Goal: Task Accomplishment & Management: Manage account settings

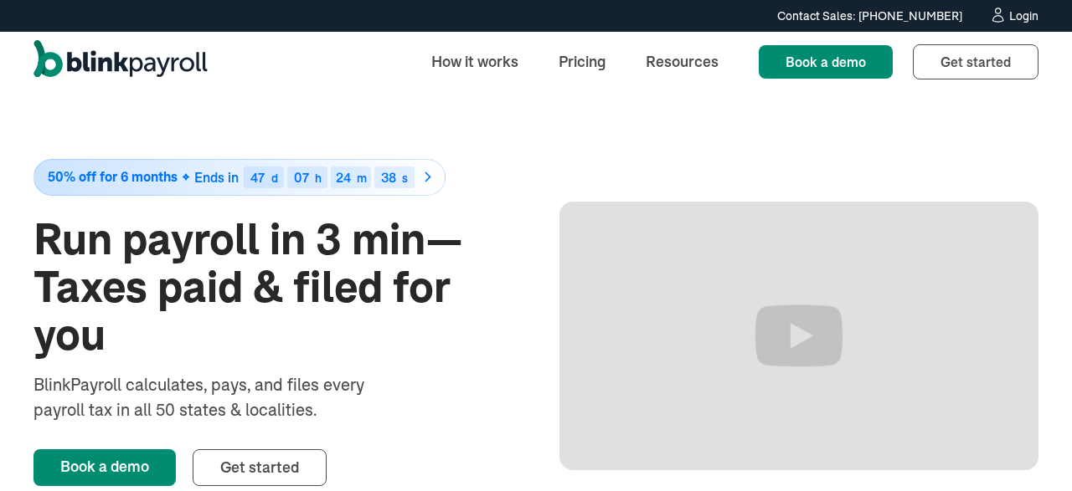
click at [997, 23] on icon at bounding box center [997, 19] width 10 height 7
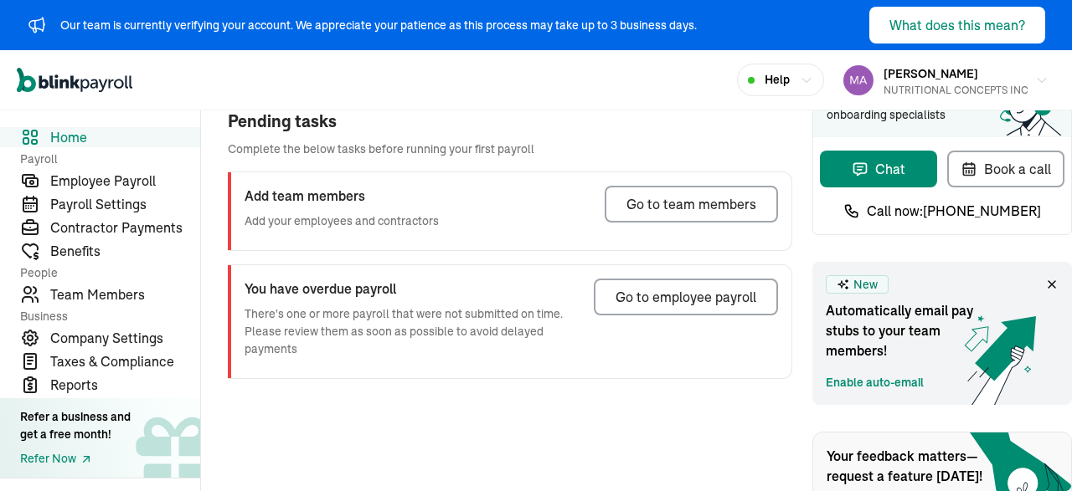
scroll to position [90, 0]
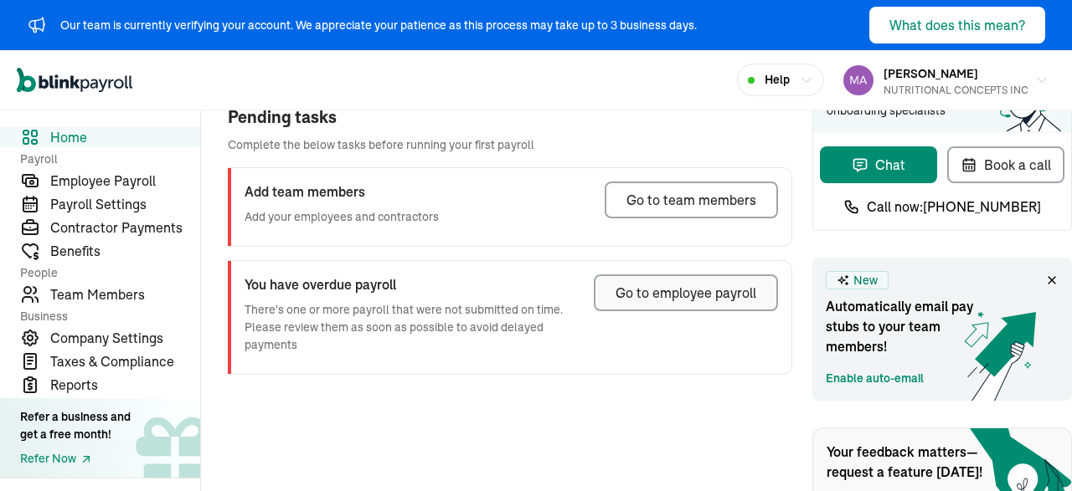
click at [664, 290] on div "Go to employee payroll" at bounding box center [685, 293] width 141 height 20
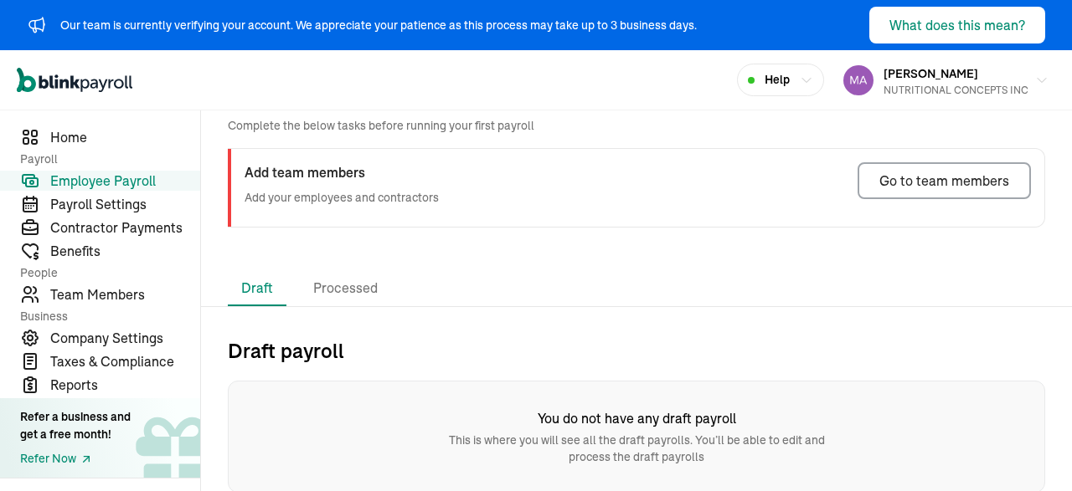
scroll to position [30, 0]
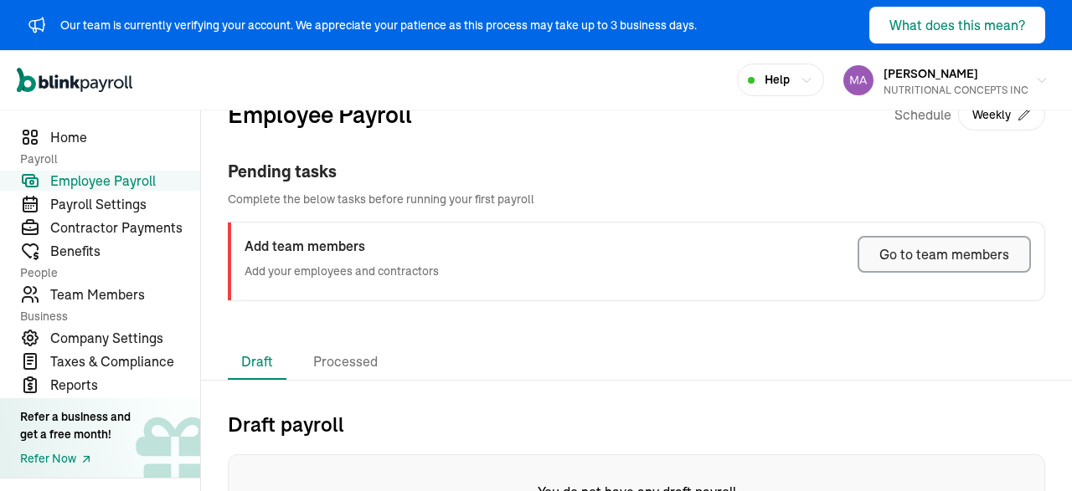
click at [905, 255] on div "Go to team members" at bounding box center [944, 254] width 130 height 20
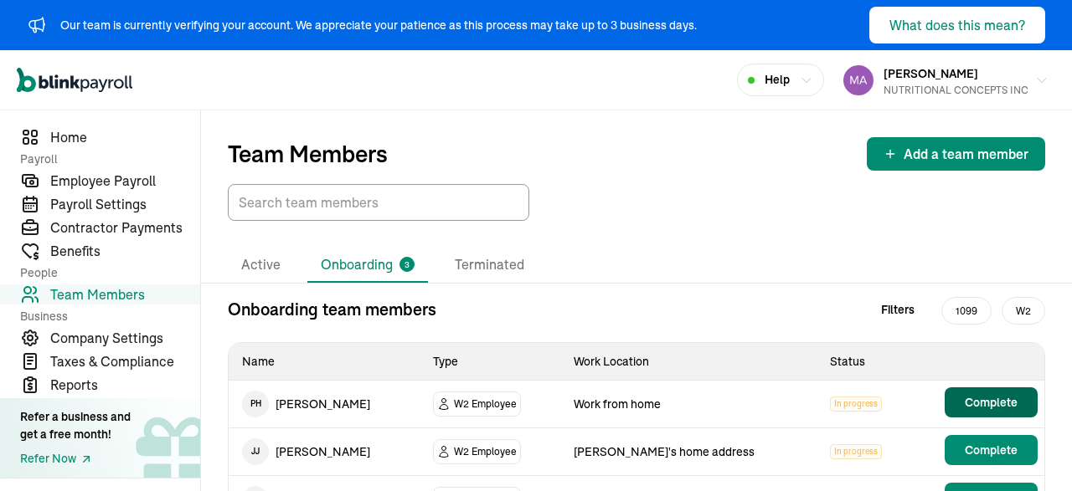
click at [1001, 399] on span "Complete" at bounding box center [991, 402] width 53 height 17
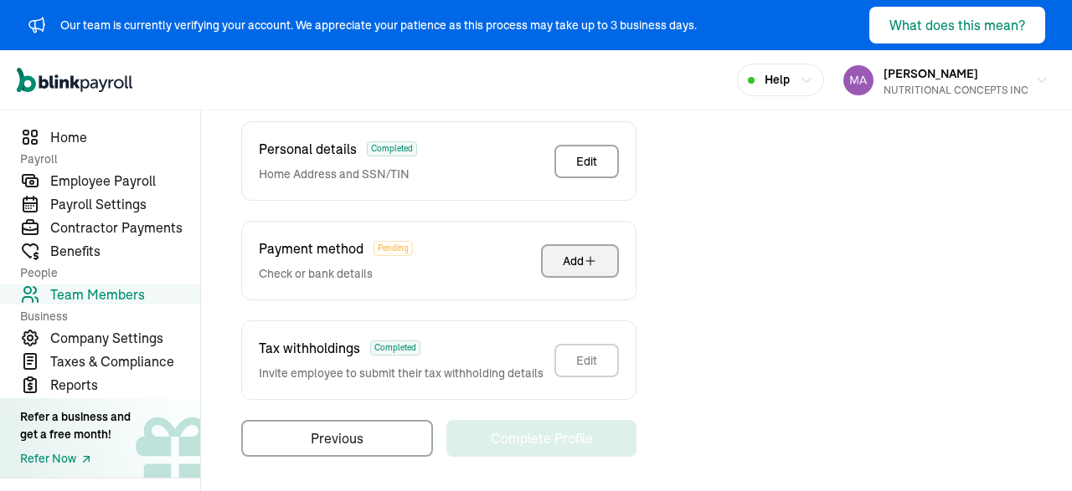
click at [590, 260] on icon "button" at bounding box center [590, 261] width 8 height 8
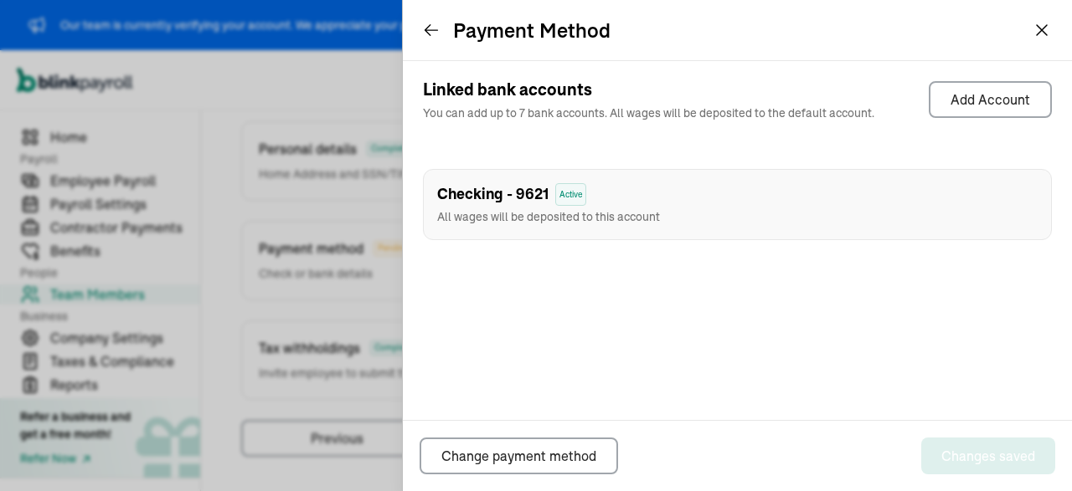
click at [430, 28] on icon at bounding box center [431, 30] width 17 height 17
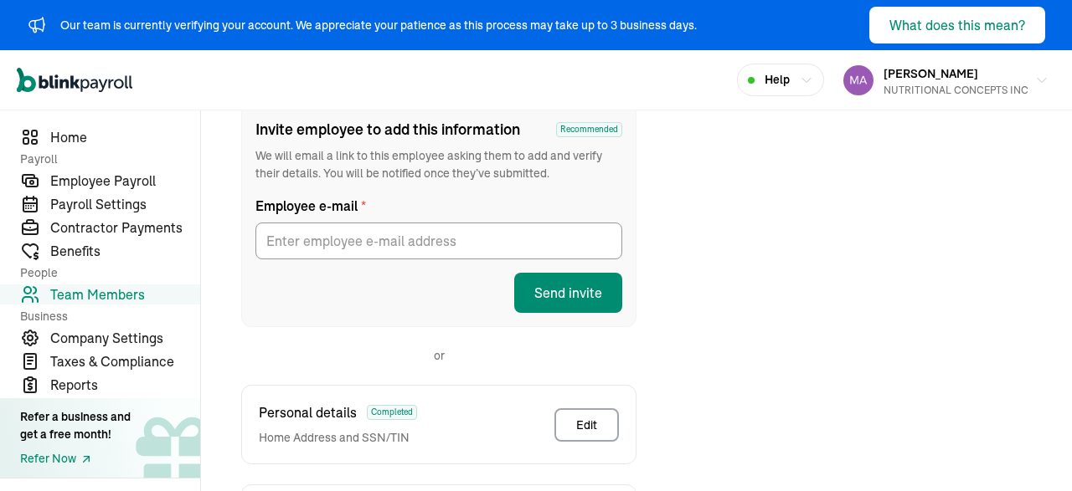
click at [80, 126] on nav "Home Payroll Employee Payroll Payroll Settings Contractor Payments Benefits Peo…" at bounding box center [100, 301] width 200 height 381
click at [66, 143] on span "Home" at bounding box center [125, 137] width 150 height 20
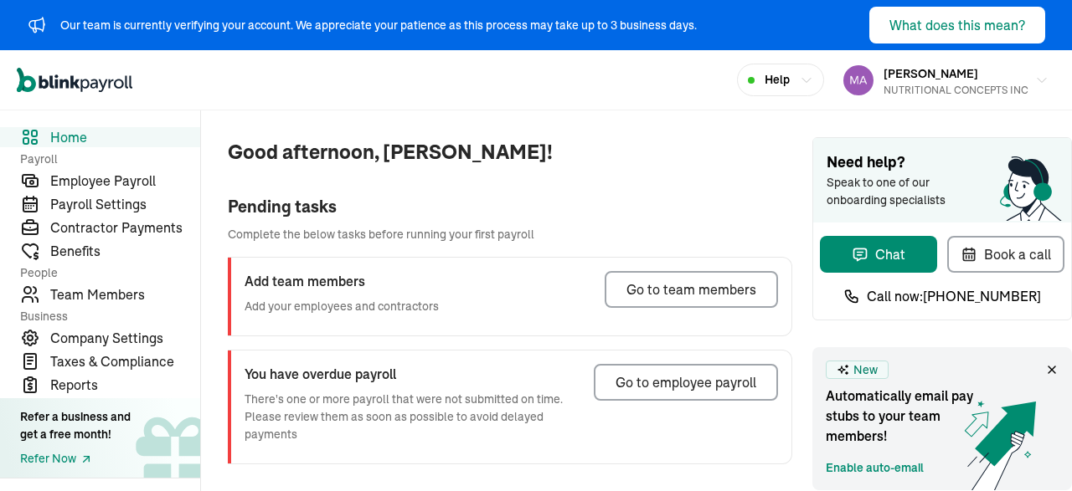
click at [806, 85] on icon "button" at bounding box center [806, 80] width 13 height 13
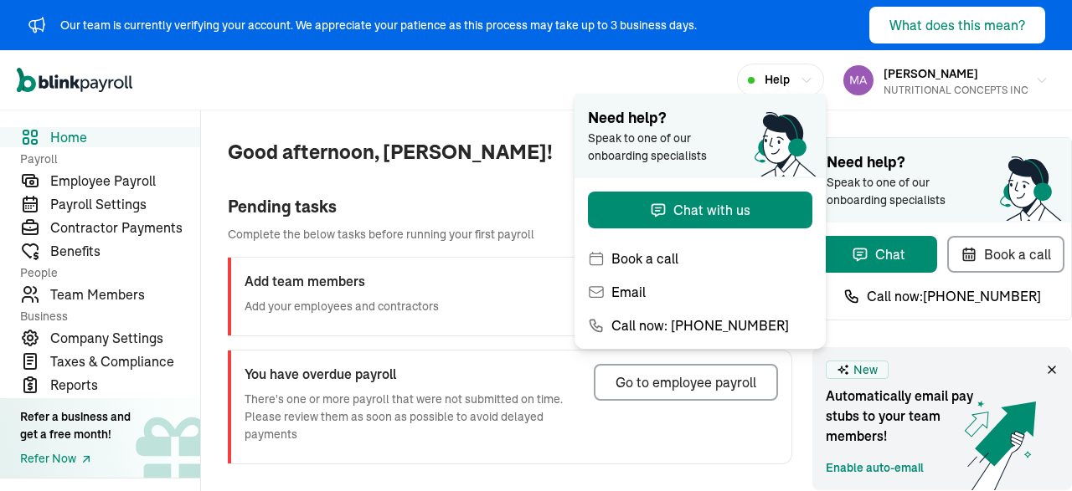
click at [507, 75] on div "Open main menu Help [PERSON_NAME] NUTRITIONAL CONCEPTS INC" at bounding box center [536, 80] width 1072 height 60
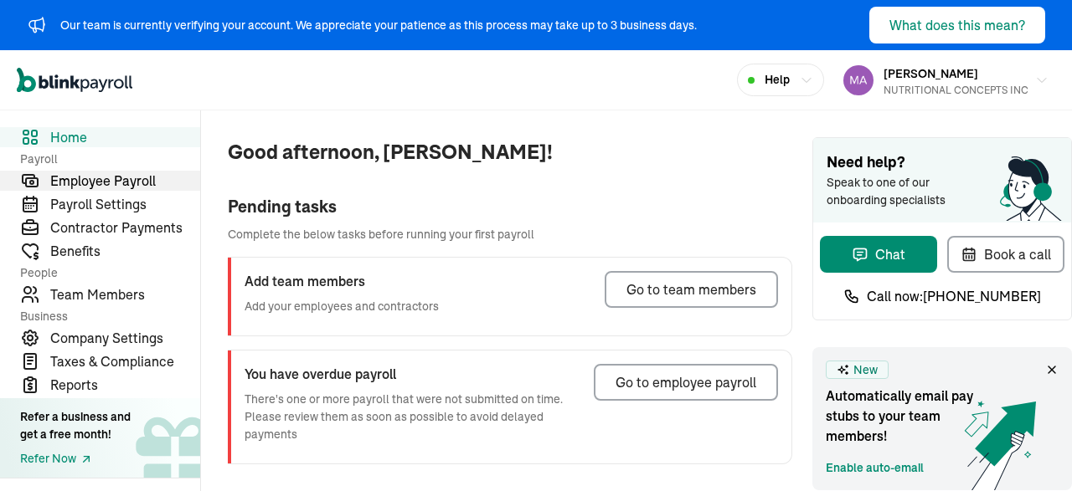
click at [95, 190] on span "Employee Payroll" at bounding box center [125, 181] width 150 height 20
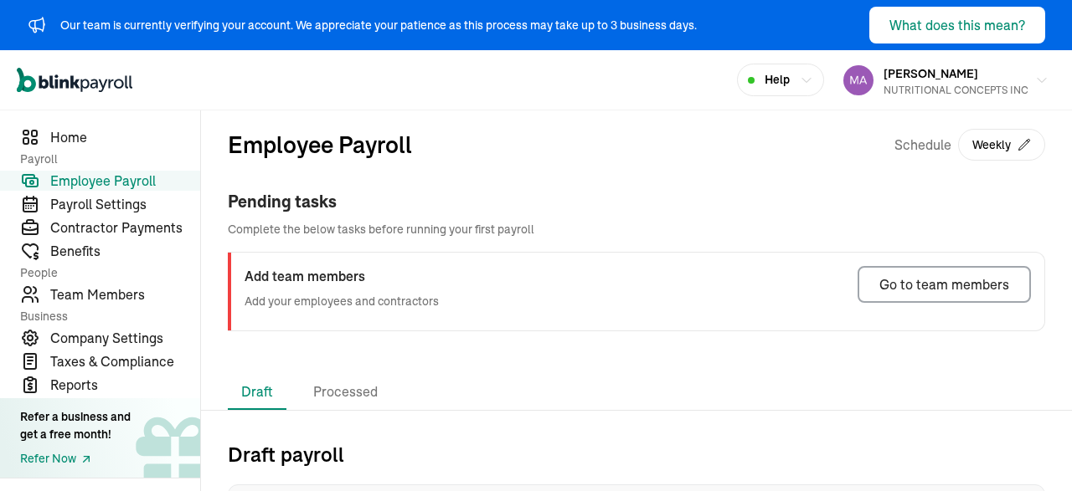
click at [1012, 157] on button "Weekly" at bounding box center [1001, 145] width 87 height 32
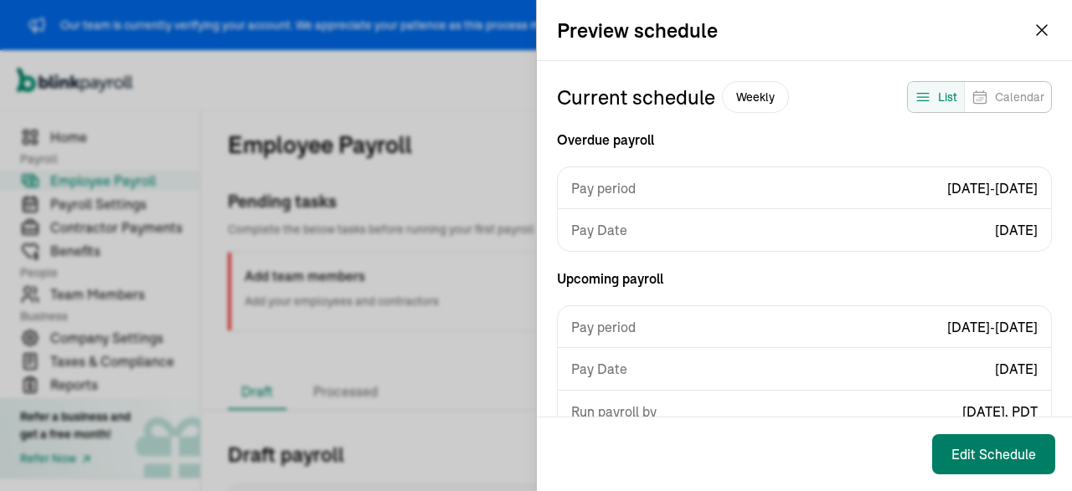
click at [962, 442] on button "Edit Schedule" at bounding box center [993, 455] width 123 height 40
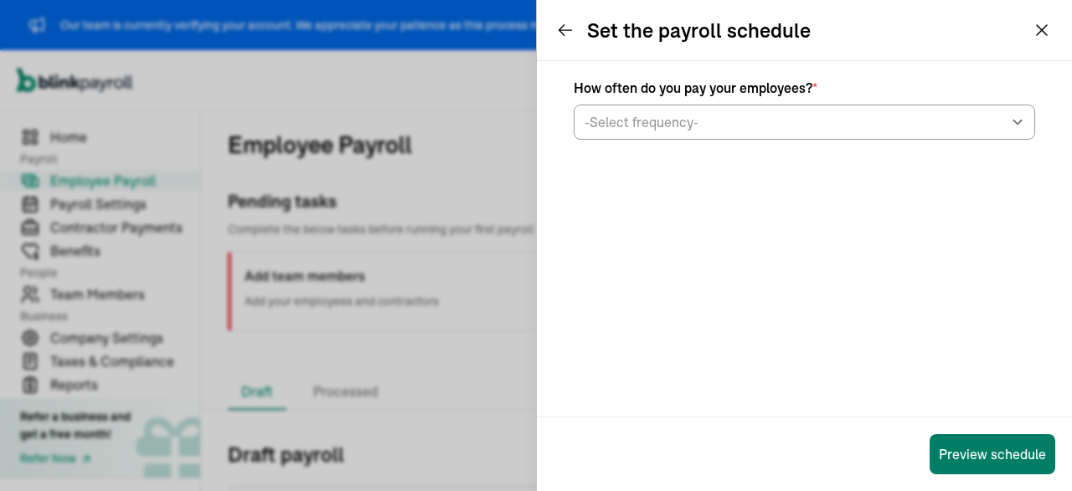
select select "weekly"
select select "[DATE]"
select select "[DATE] - [DATE]"
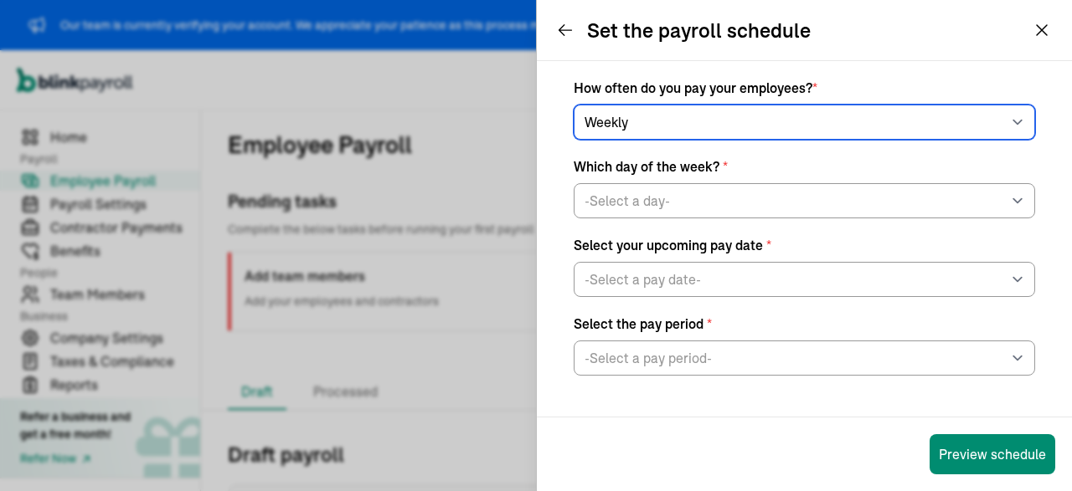
click at [574, 105] on select "-Select frequency- Weekly Bi-weekly Semi-monthly Monthly" at bounding box center [804, 122] width 461 height 35
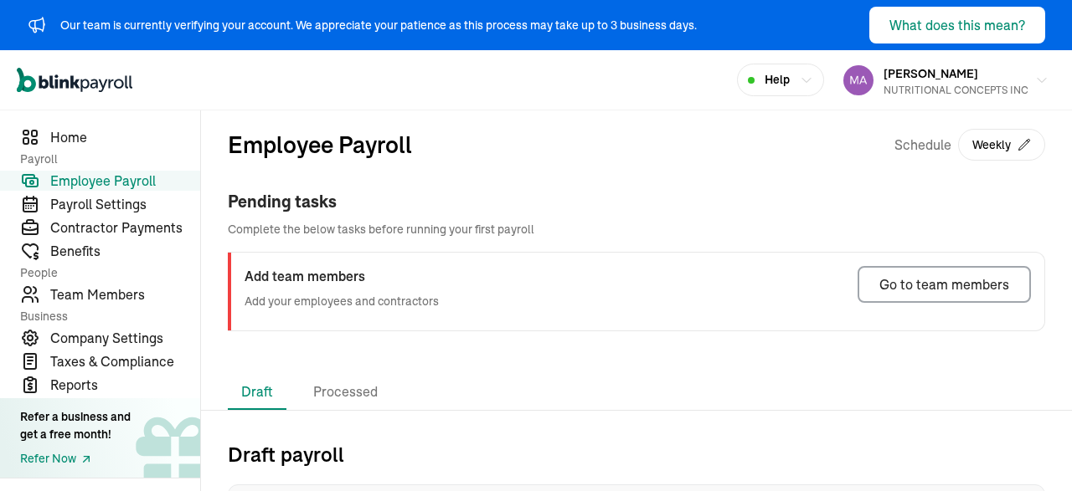
scroll to position [104, 0]
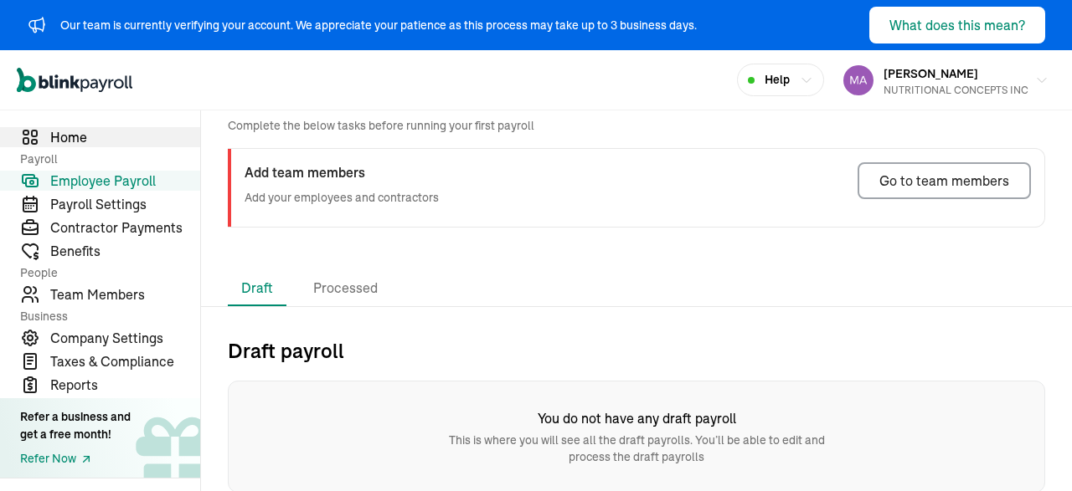
click at [65, 139] on span "Home" at bounding box center [125, 137] width 150 height 20
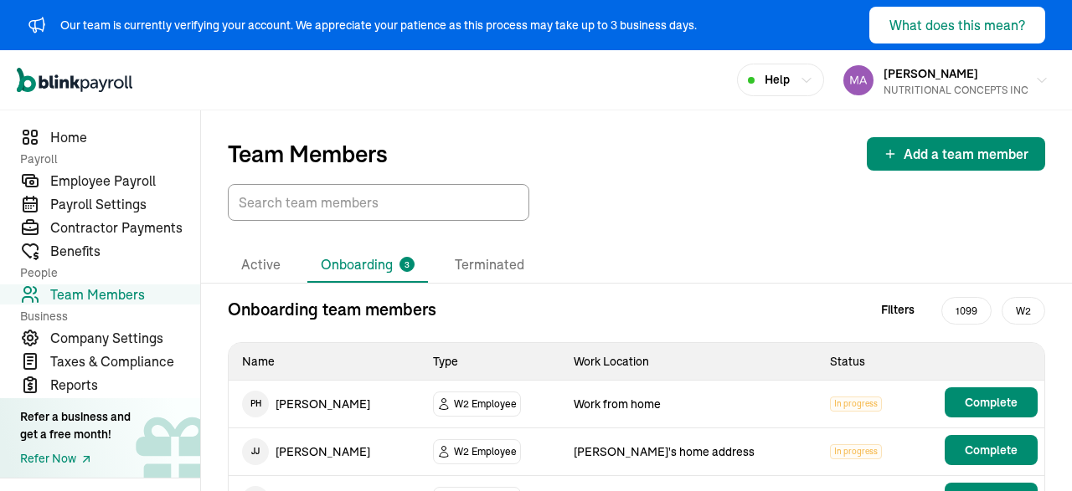
scroll to position [57, 0]
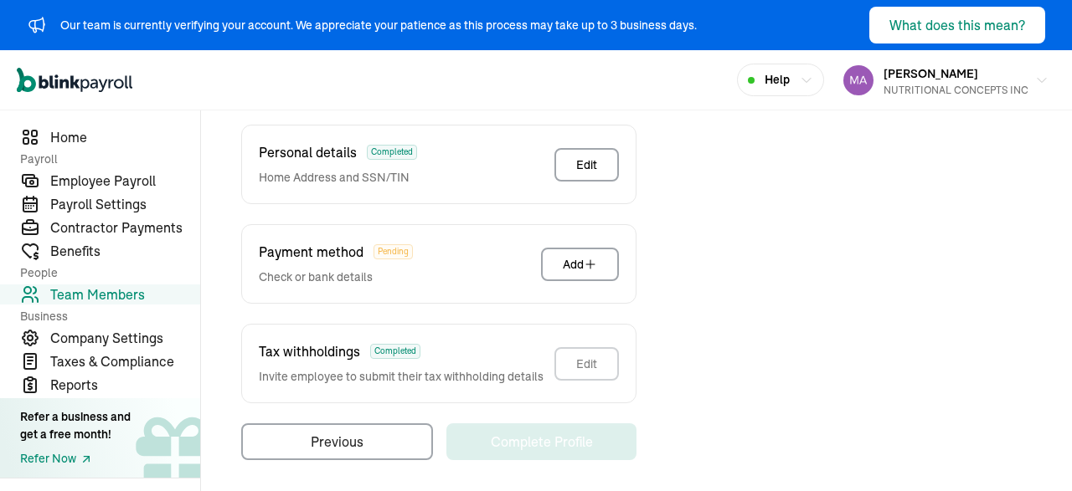
scroll to position [509, 0]
click at [597, 270] on button "Add" at bounding box center [580, 263] width 78 height 33
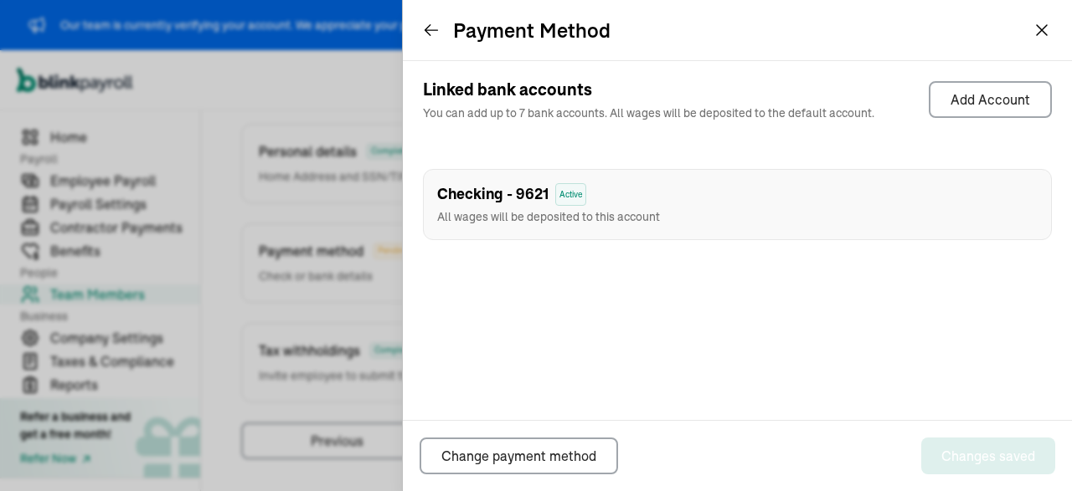
click at [568, 193] on span "Active" at bounding box center [570, 194] width 31 height 23
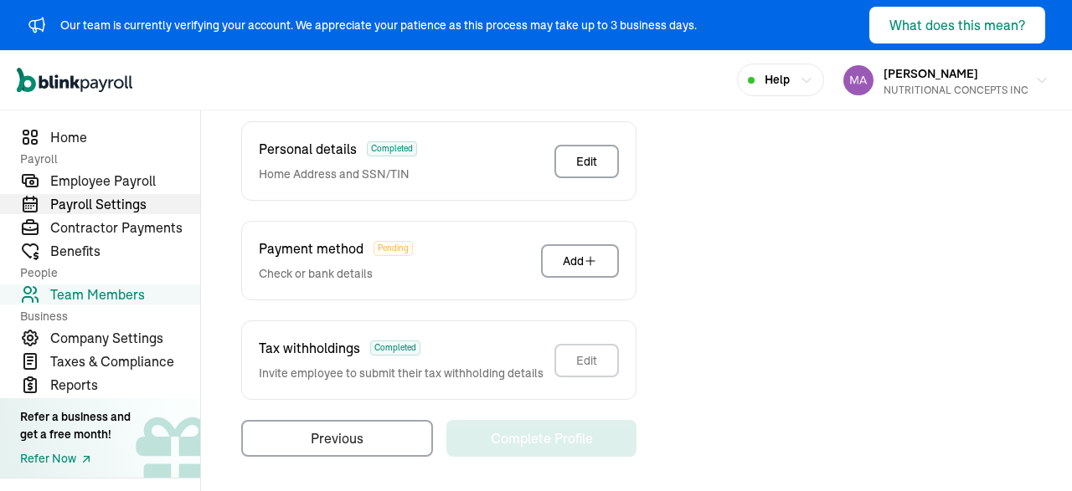
scroll to position [0, 0]
click at [90, 212] on span "Payroll Settings" at bounding box center [125, 204] width 150 height 20
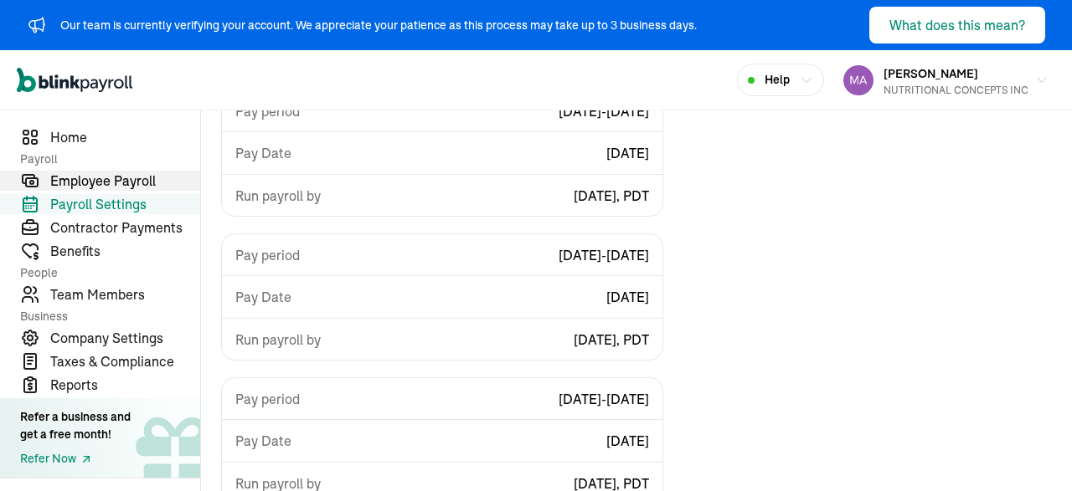
click at [102, 183] on span "Employee Payroll" at bounding box center [125, 181] width 150 height 20
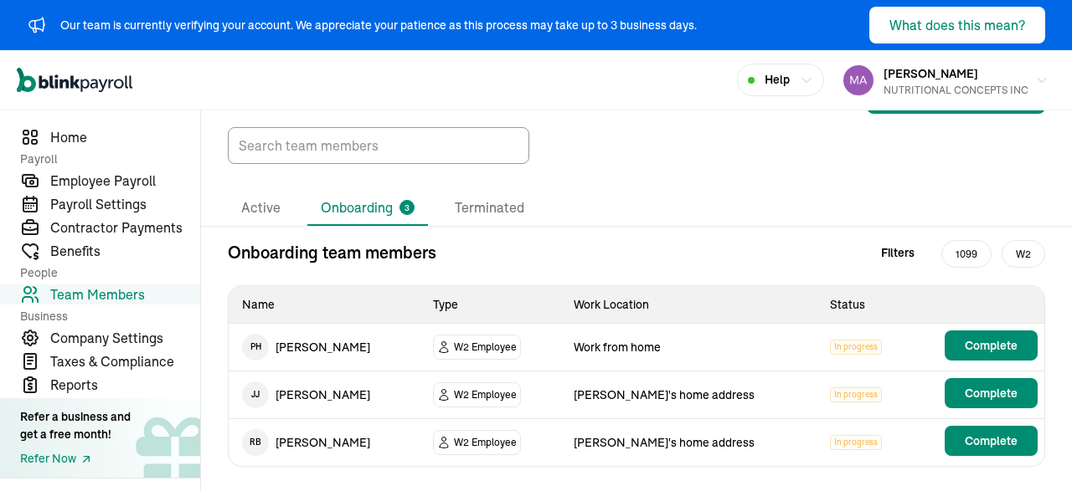
click at [511, 225] on div "Active Onboarding 3 Terminated" at bounding box center [636, 209] width 871 height 36
click at [496, 192] on li "Terminated" at bounding box center [489, 208] width 96 height 35
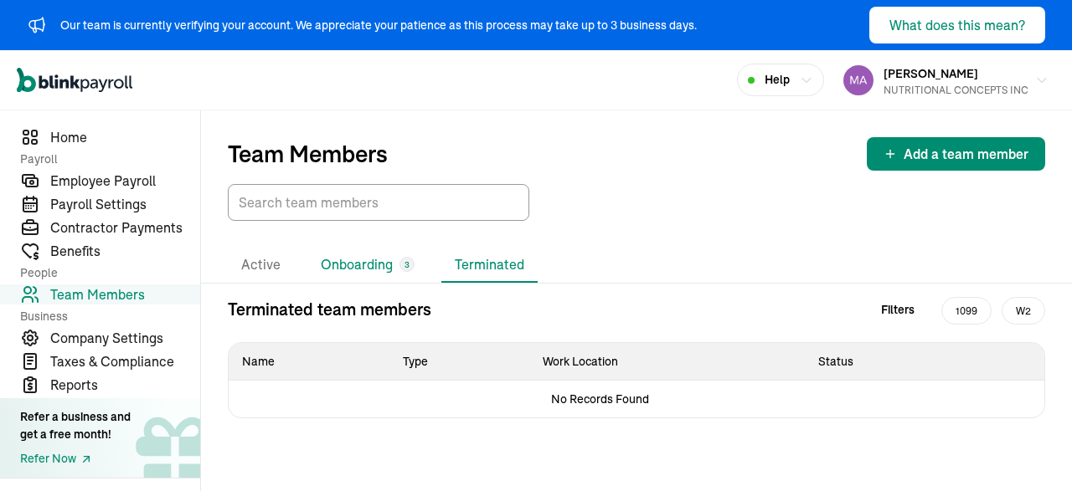
click at [369, 270] on li "Onboarding 3" at bounding box center [367, 265] width 121 height 35
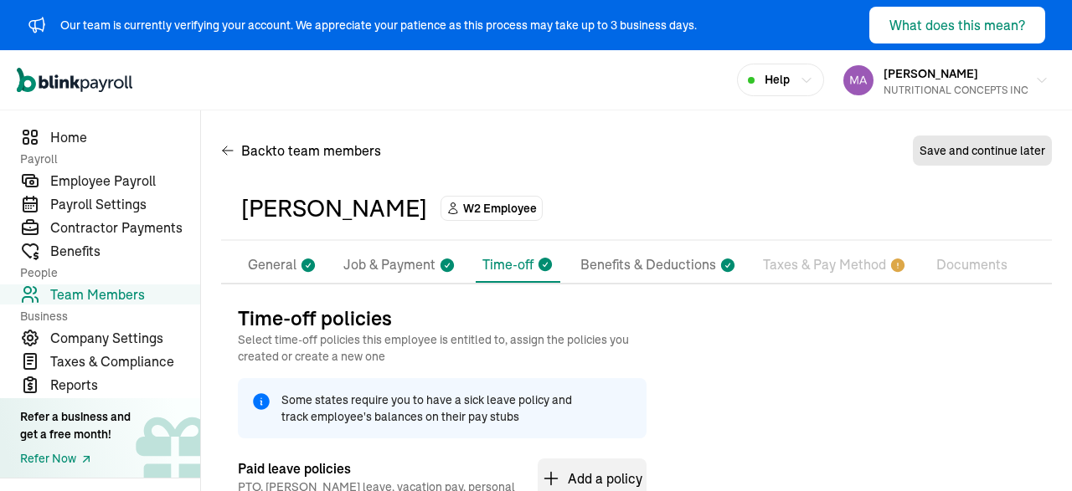
click at [806, 264] on p "Taxes & Pay Method" at bounding box center [824, 266] width 123 height 22
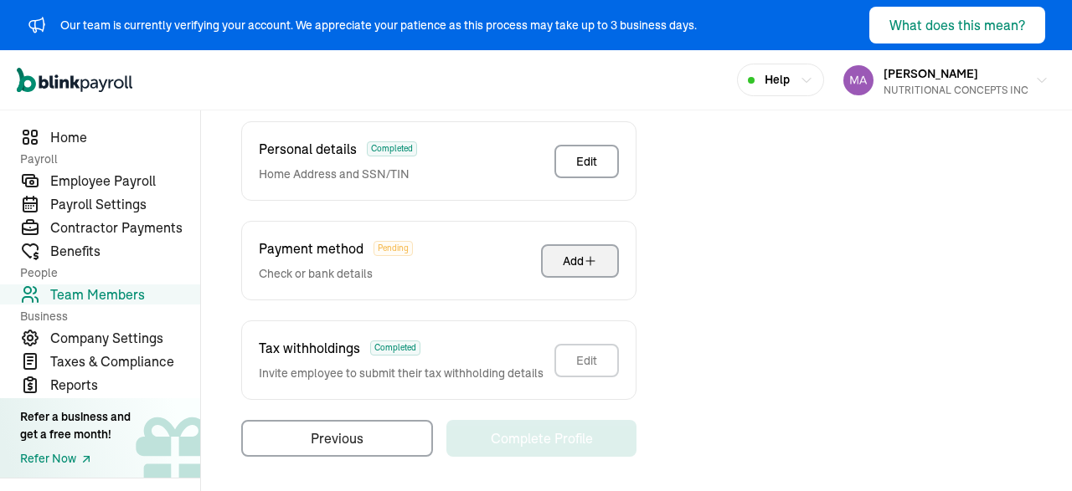
click at [574, 274] on button "Add" at bounding box center [580, 260] width 78 height 33
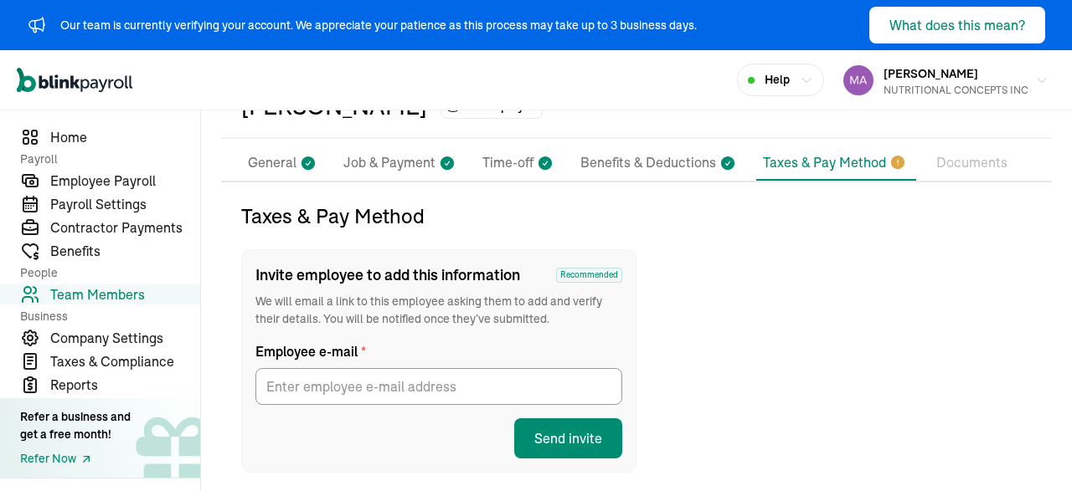
click at [962, 162] on p "Documents" at bounding box center [971, 163] width 71 height 22
click at [825, 149] on li "Taxes & Pay Method" at bounding box center [836, 163] width 160 height 35
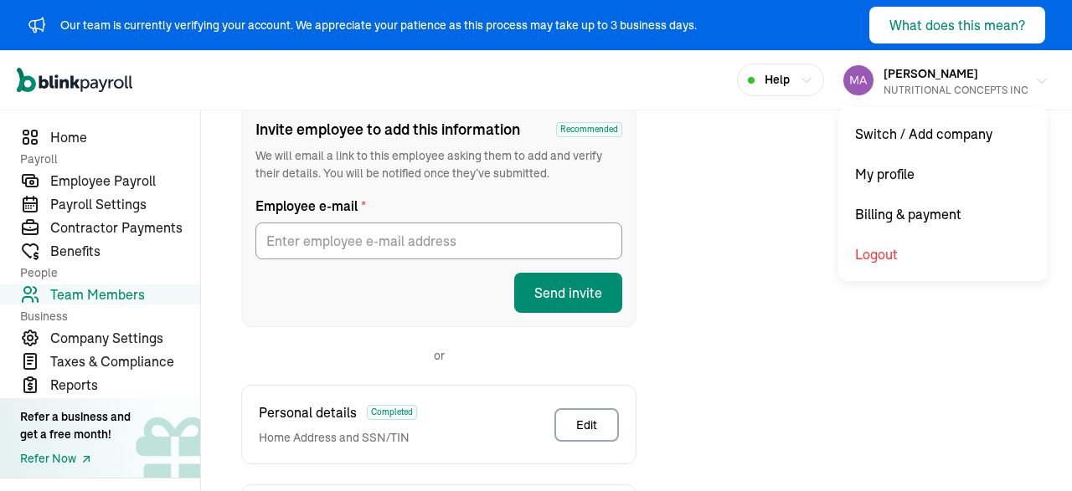
click at [939, 71] on span "[PERSON_NAME]" at bounding box center [930, 73] width 95 height 15
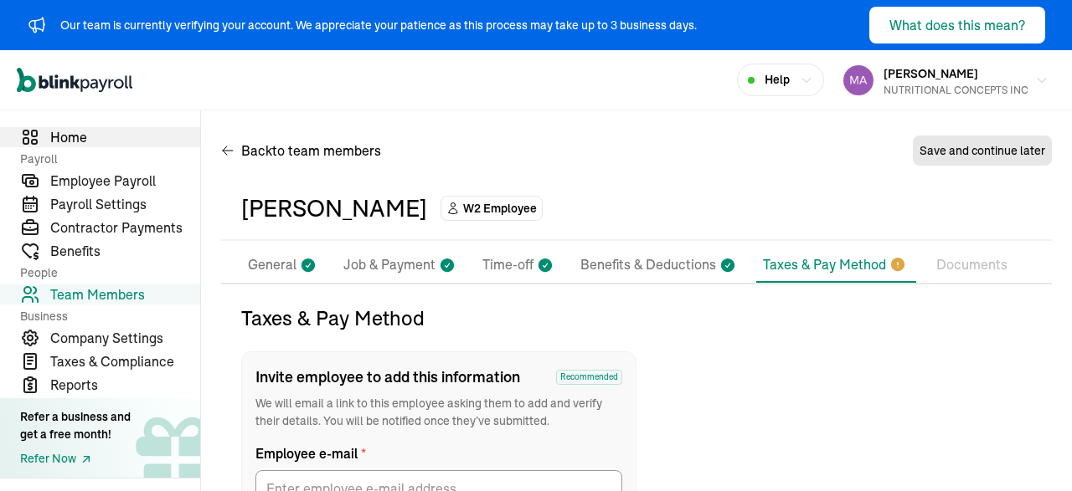
click at [47, 138] on link "Home" at bounding box center [100, 137] width 200 height 20
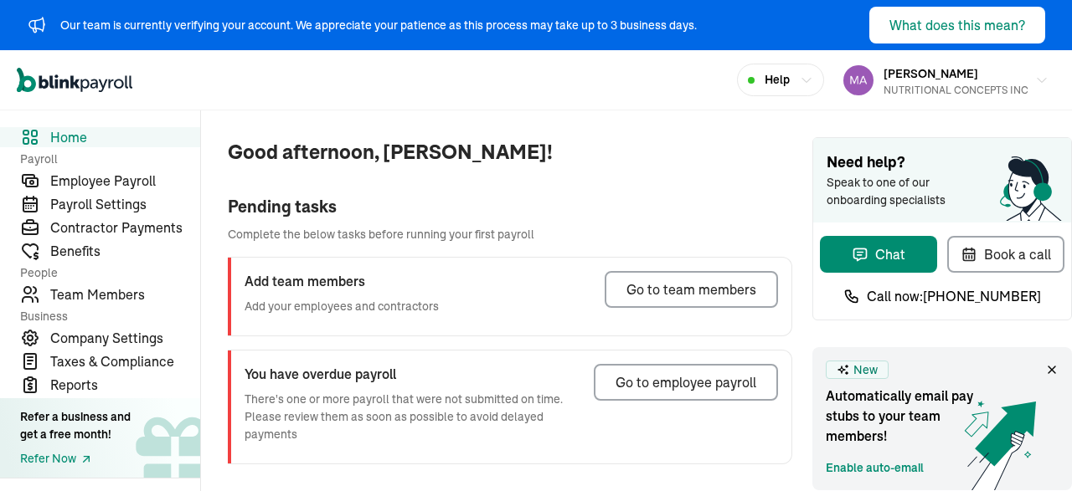
click at [702, 183] on div "Good afternoon, [PERSON_NAME]! Pending tasks Complete the below tasks before ru…" at bounding box center [496, 365] width 591 height 509
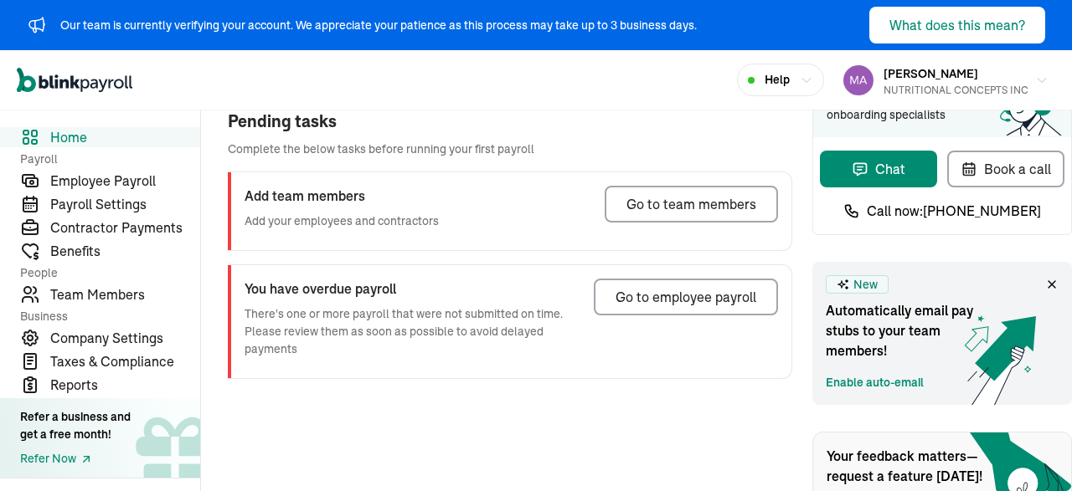
scroll to position [90, 0]
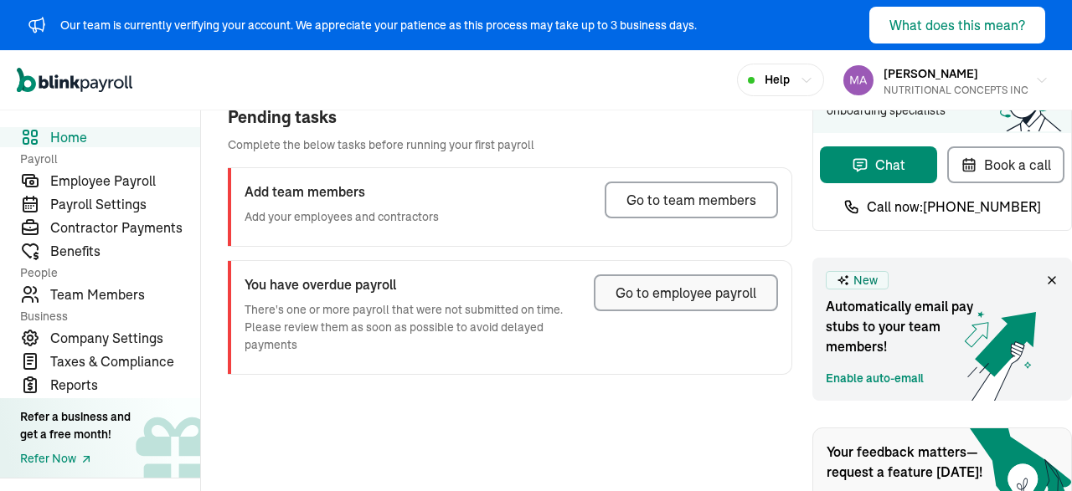
click at [664, 290] on div "Go to employee payroll" at bounding box center [685, 293] width 141 height 20
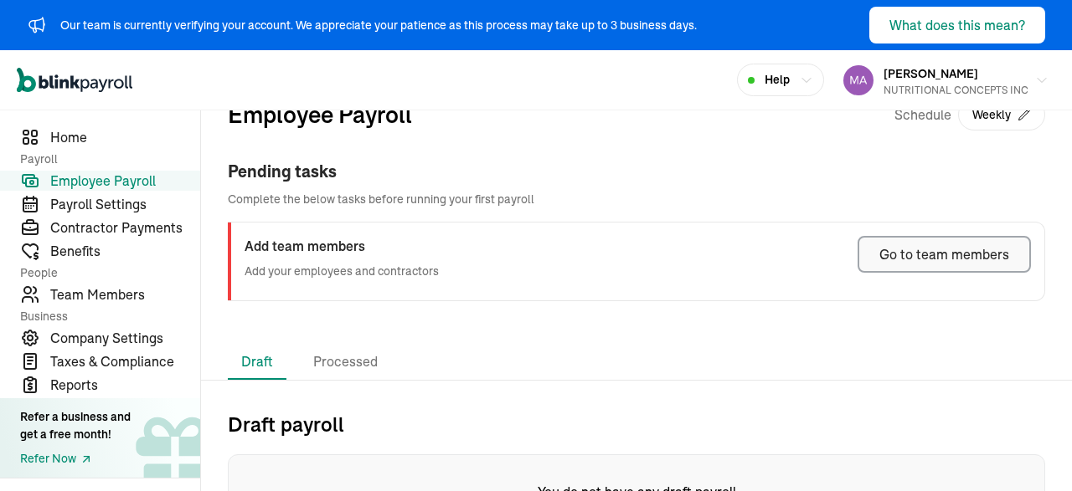
click at [905, 255] on div "Go to team members" at bounding box center [944, 254] width 130 height 20
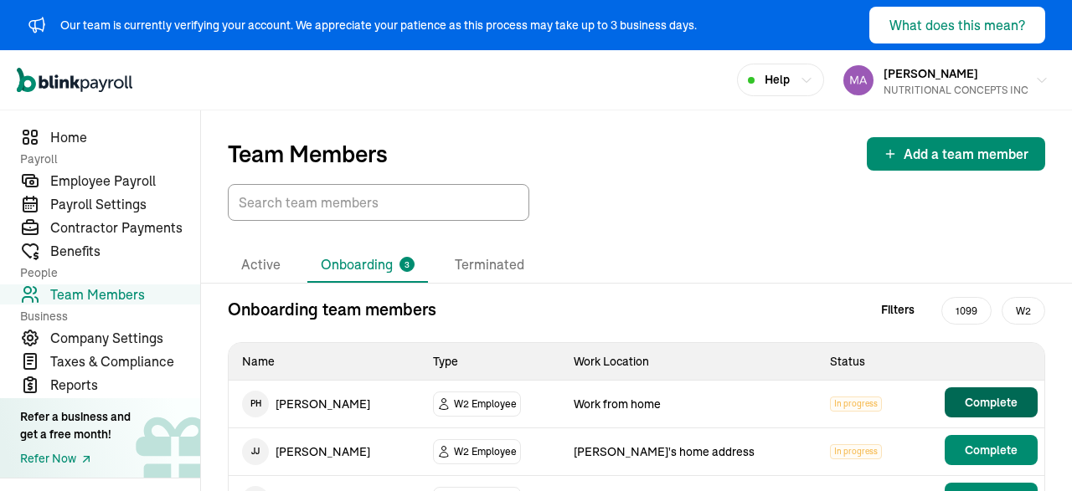
click at [1001, 399] on span "Complete" at bounding box center [991, 402] width 53 height 17
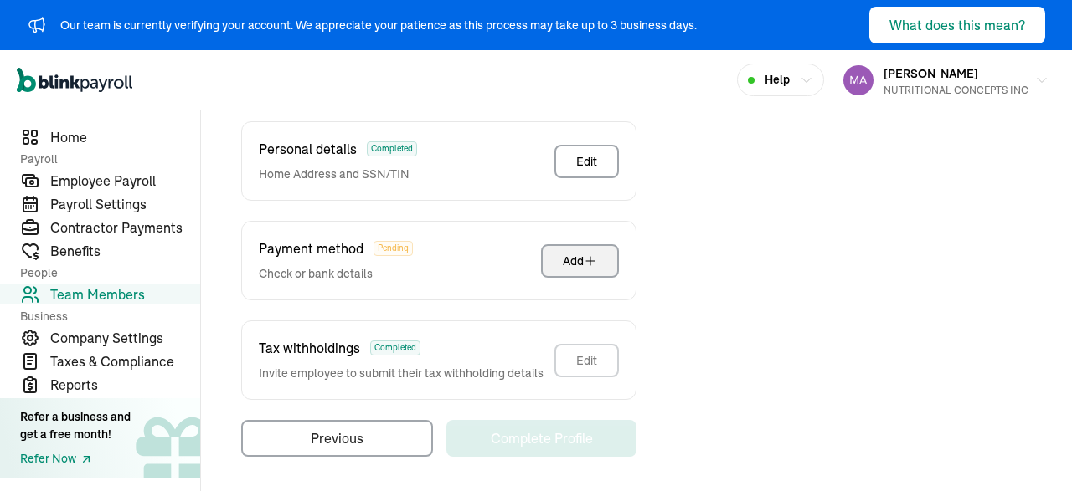
click at [590, 260] on icon "button" at bounding box center [590, 261] width 8 height 8
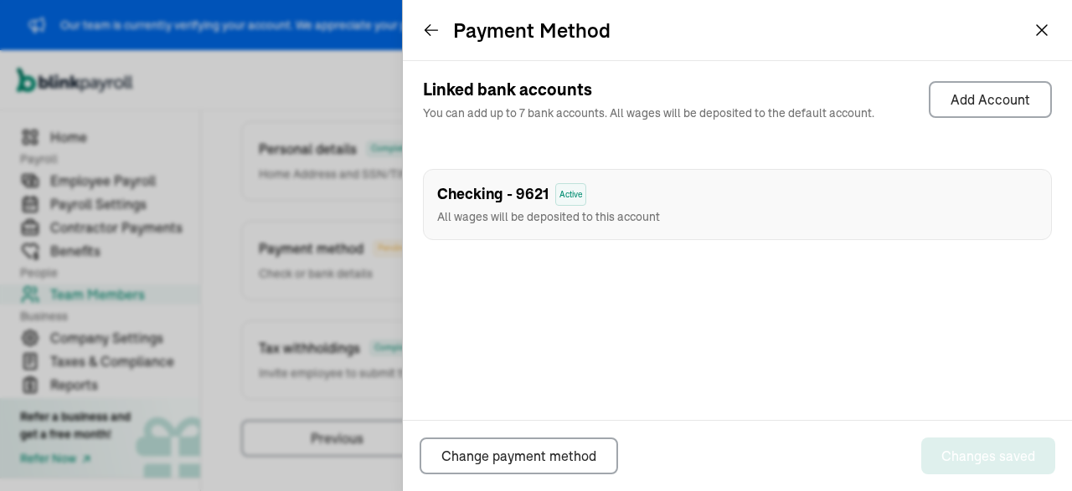
click at [430, 28] on icon at bounding box center [431, 30] width 17 height 17
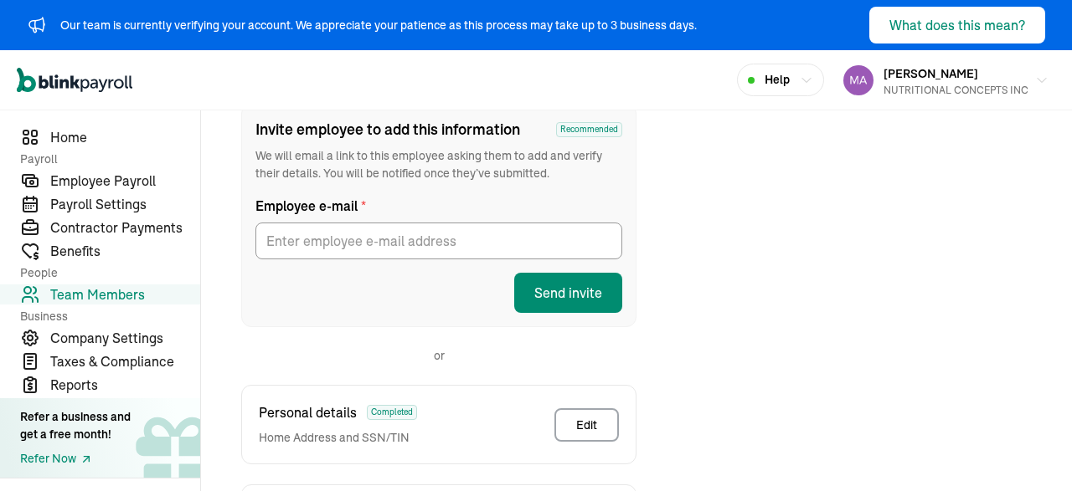
click at [80, 126] on nav "Home Payroll Employee Payroll Payroll Settings Contractor Payments Benefits Peo…" at bounding box center [100, 301] width 200 height 381
click at [66, 143] on span "Home" at bounding box center [125, 137] width 150 height 20
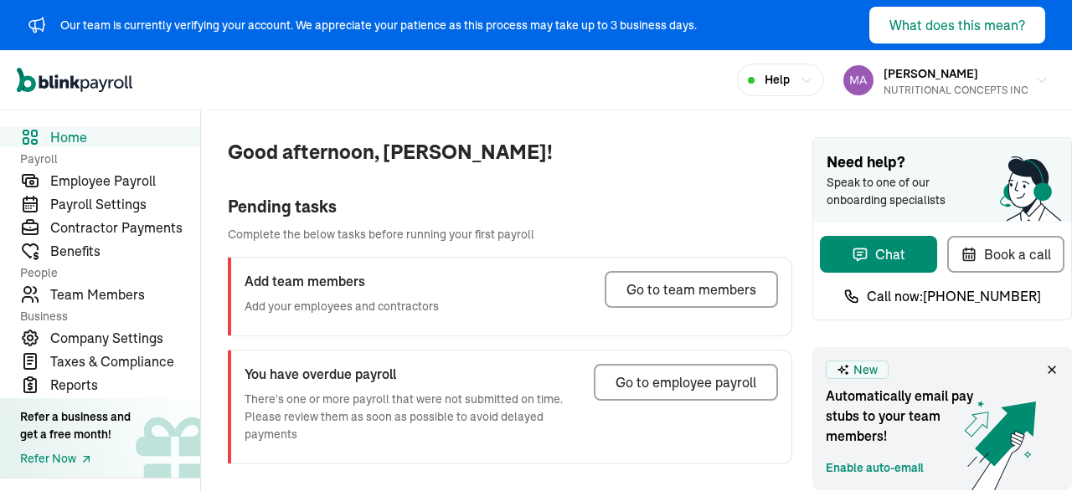
click at [806, 85] on icon "button" at bounding box center [806, 80] width 13 height 13
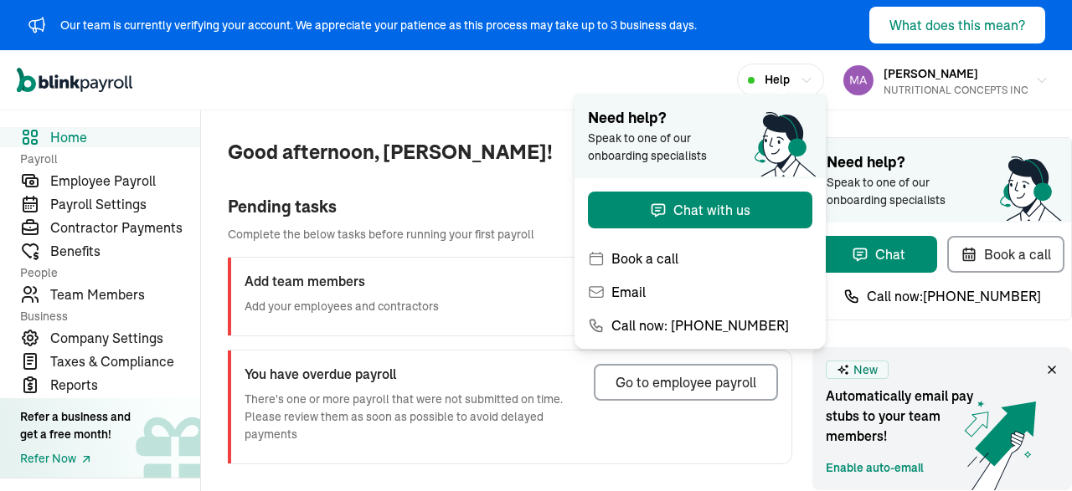
click at [507, 75] on div "Open main menu Help [PERSON_NAME] NUTRITIONAL CONCEPTS INC" at bounding box center [536, 80] width 1072 height 60
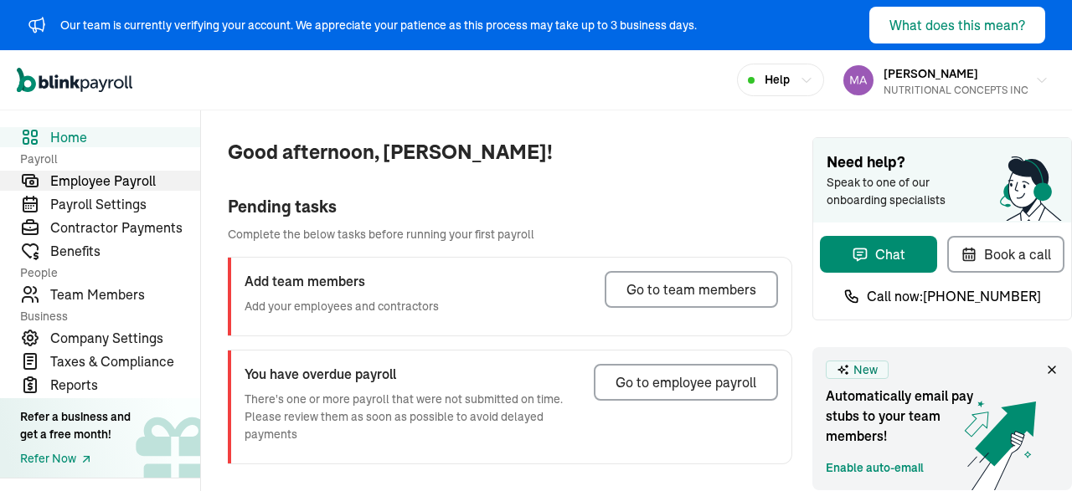
click at [95, 190] on span "Employee Payroll" at bounding box center [125, 181] width 150 height 20
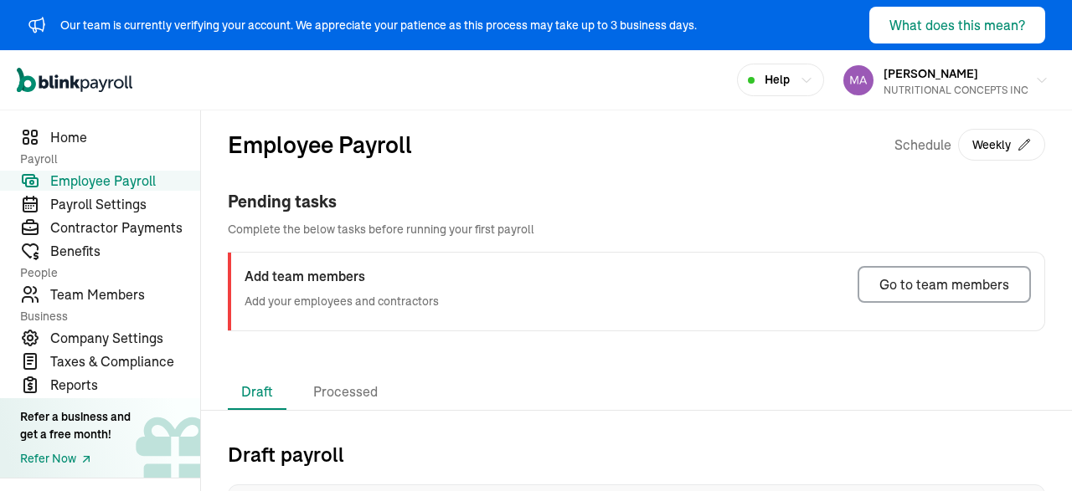
click at [1012, 157] on button "Weekly" at bounding box center [1001, 145] width 87 height 32
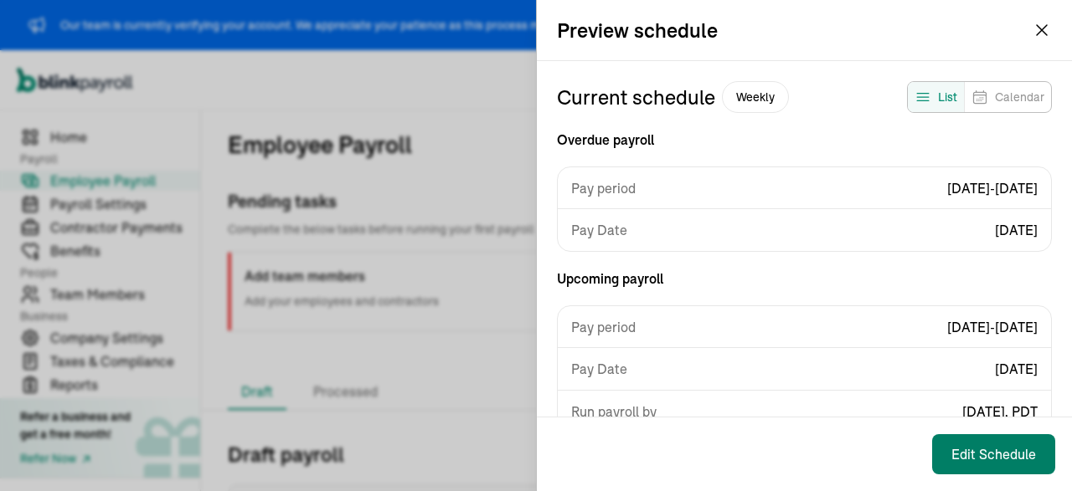
click at [962, 442] on button "Edit Schedule" at bounding box center [993, 455] width 123 height 40
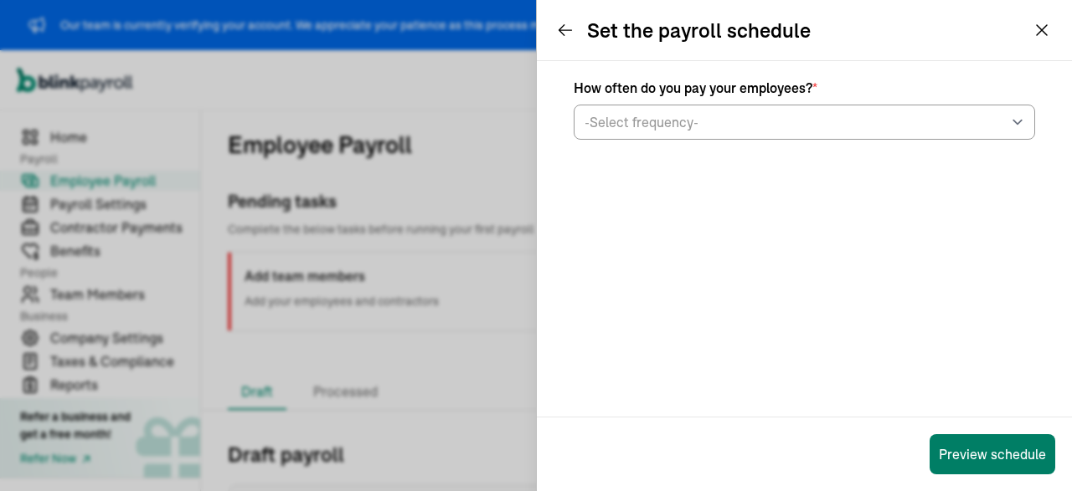
select select "weekly"
select select "[DATE]"
select select "[DATE] - [DATE]"
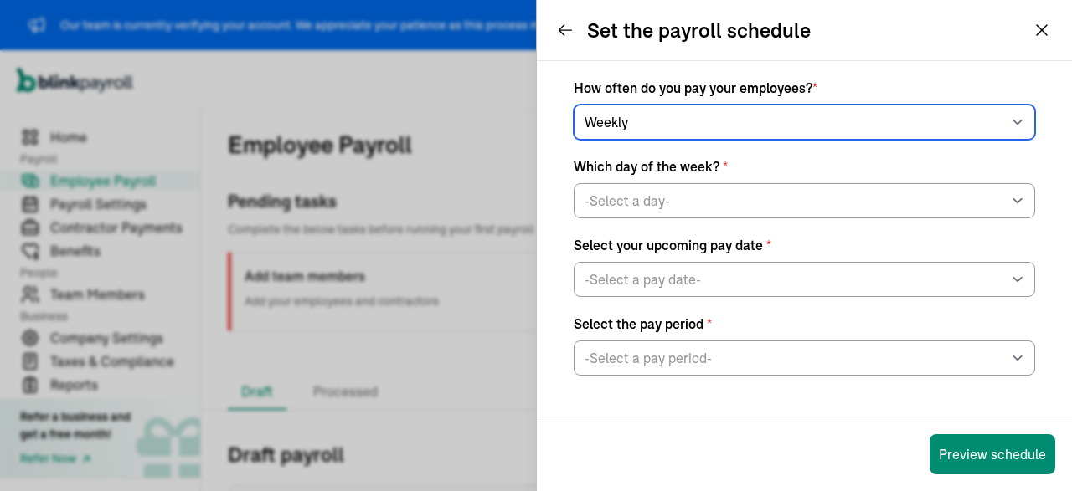
click at [574, 105] on select "-Select frequency- Weekly Bi-weekly Semi-monthly Monthly" at bounding box center [804, 122] width 461 height 35
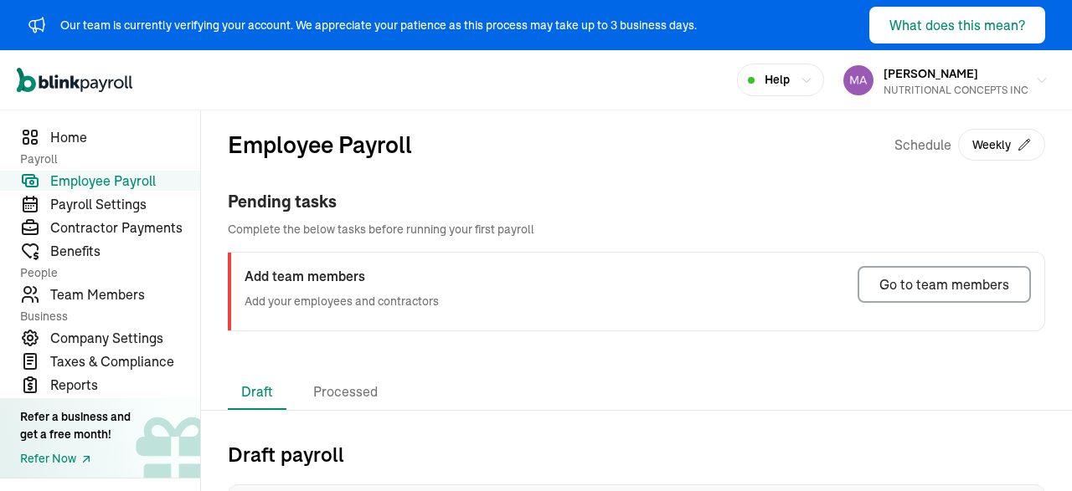
scroll to position [104, 0]
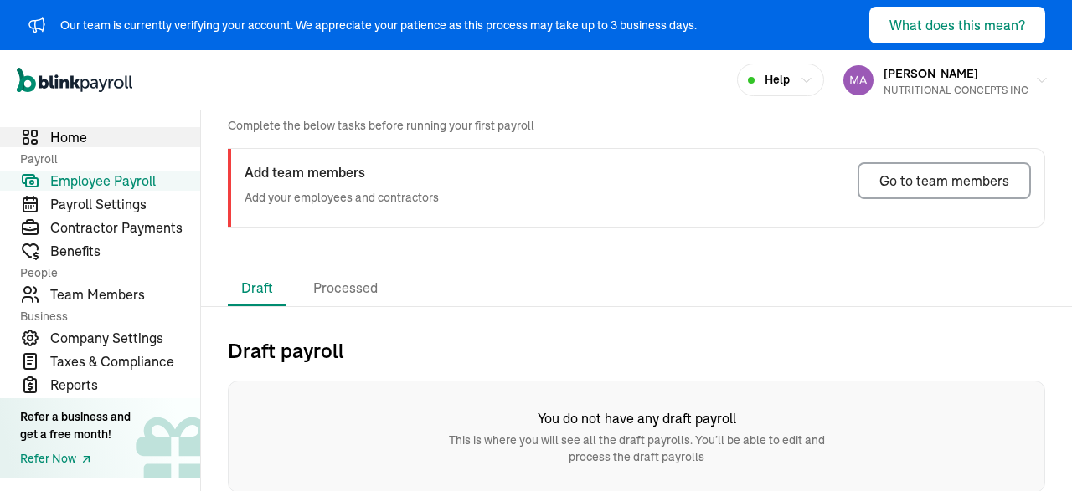
click at [65, 139] on span "Home" at bounding box center [125, 137] width 150 height 20
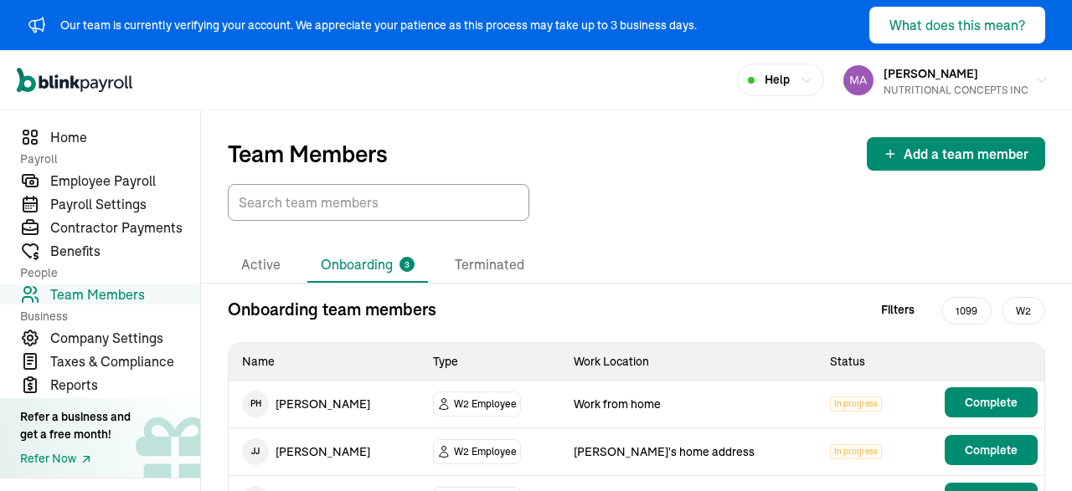
scroll to position [57, 0]
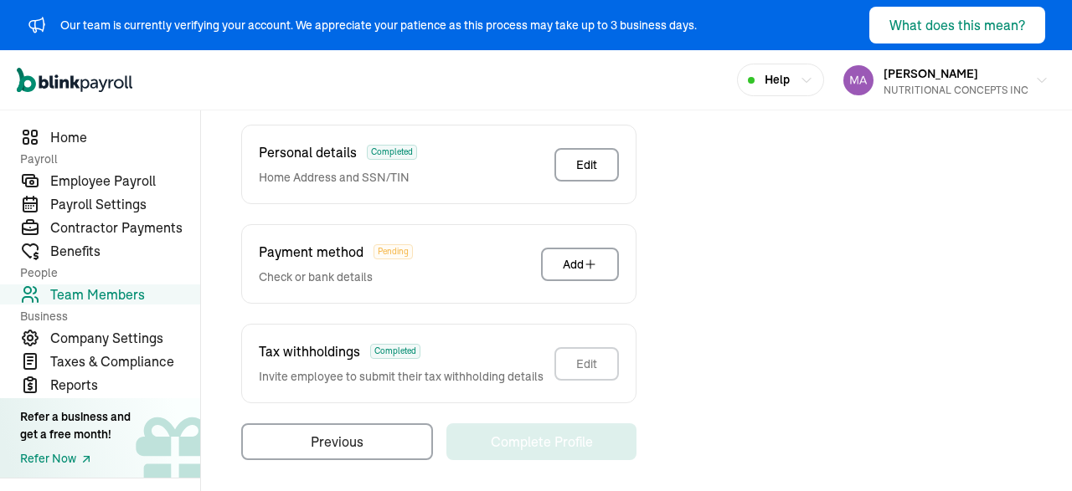
scroll to position [509, 0]
click at [597, 270] on button "Add" at bounding box center [580, 263] width 78 height 33
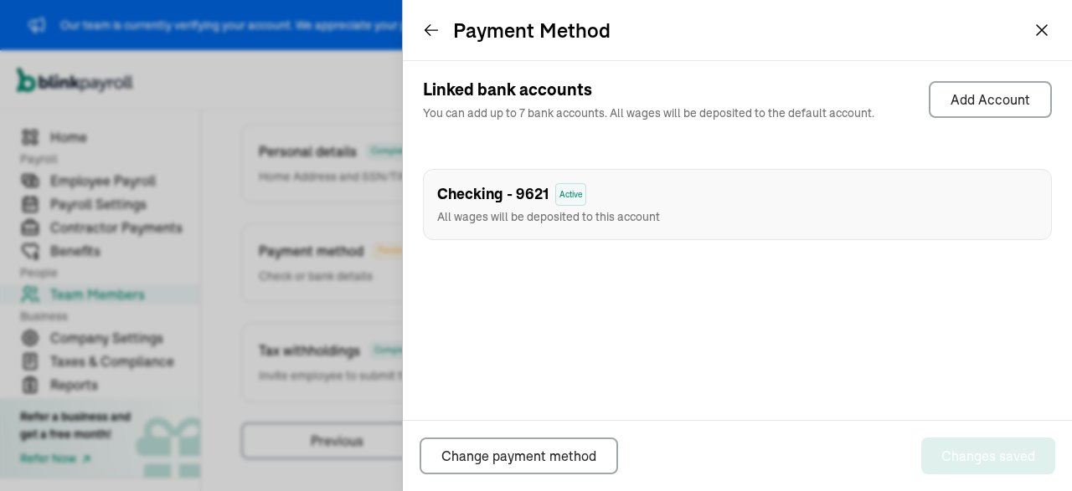
click at [568, 193] on span "Active" at bounding box center [570, 194] width 31 height 23
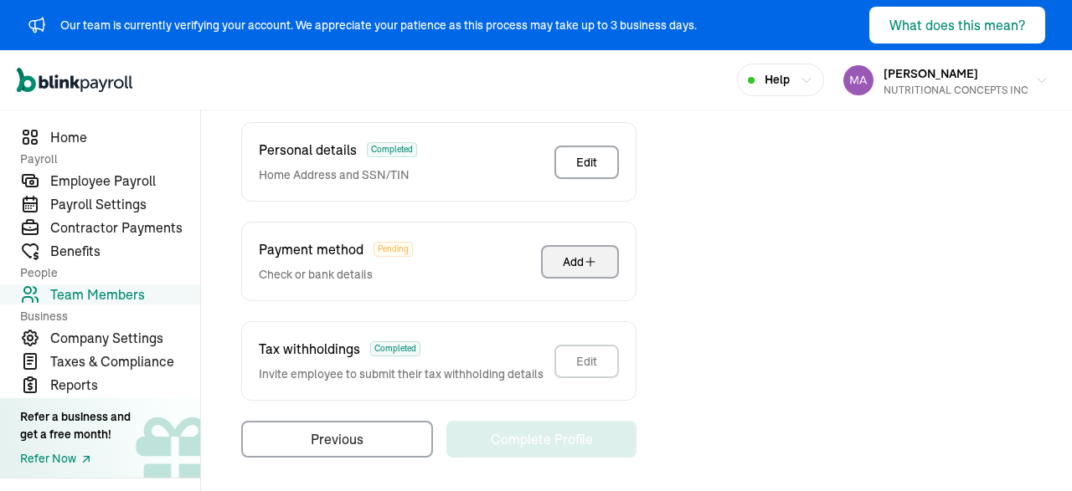
scroll to position [0, 0]
click at [90, 212] on span "Payroll Settings" at bounding box center [125, 204] width 150 height 20
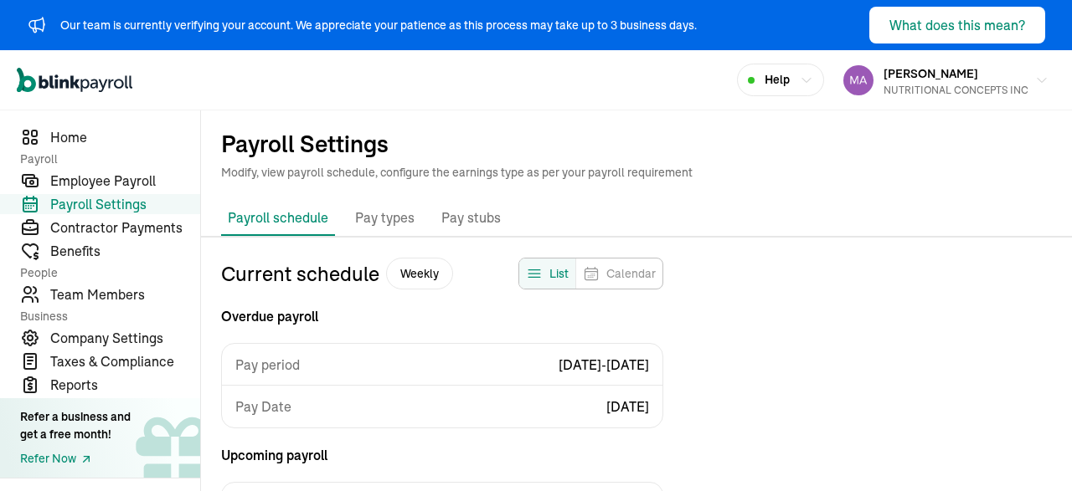
scroll to position [39, 0]
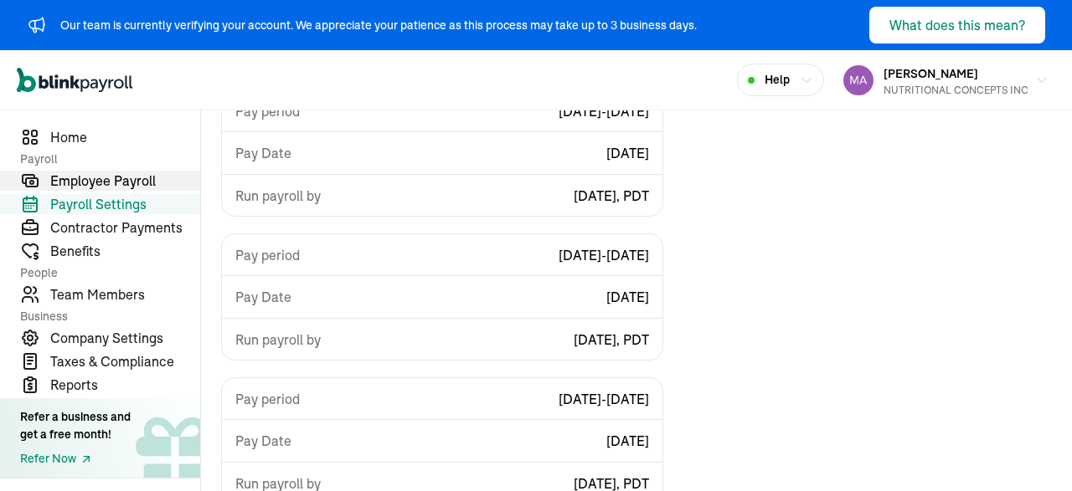
click at [102, 183] on span "Employee Payroll" at bounding box center [125, 181] width 150 height 20
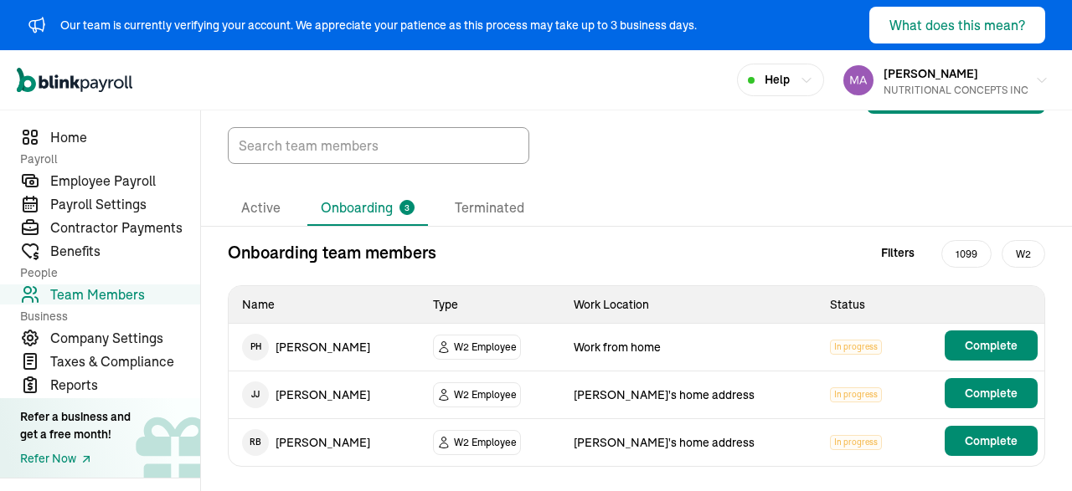
click at [511, 225] on div "Active Onboarding 3 Terminated" at bounding box center [636, 209] width 871 height 36
click at [496, 192] on li "Terminated" at bounding box center [489, 208] width 96 height 35
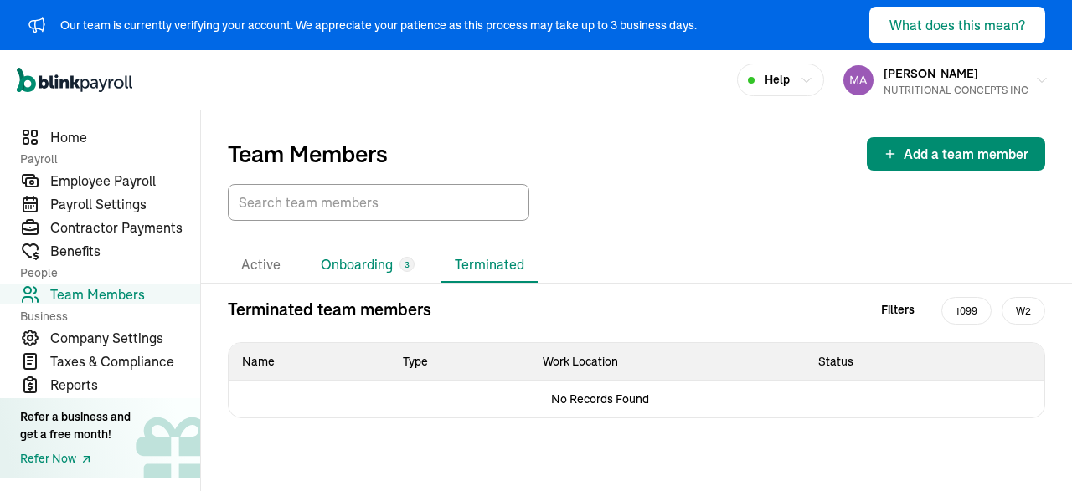
click at [369, 270] on li "Onboarding 3" at bounding box center [367, 265] width 121 height 35
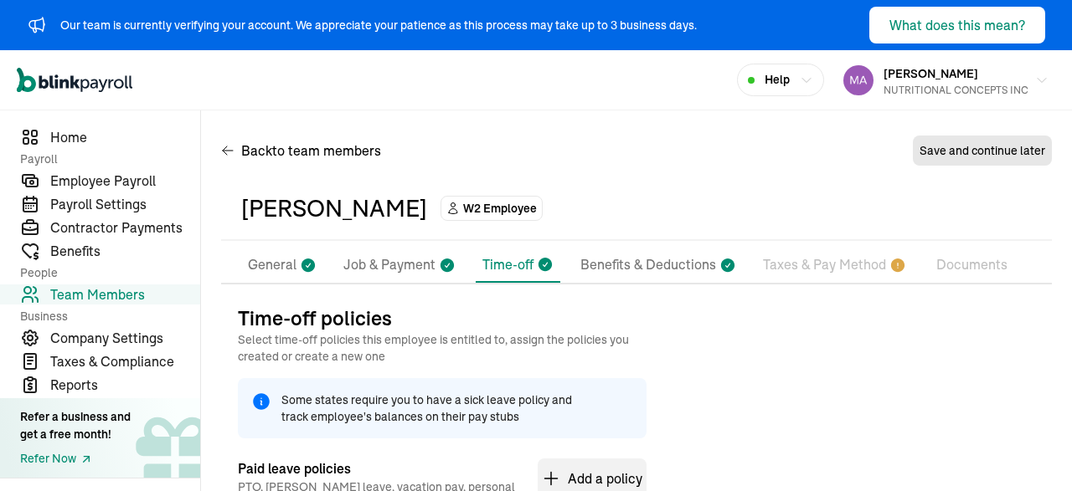
click at [806, 264] on p "Taxes & Pay Method" at bounding box center [824, 266] width 123 height 22
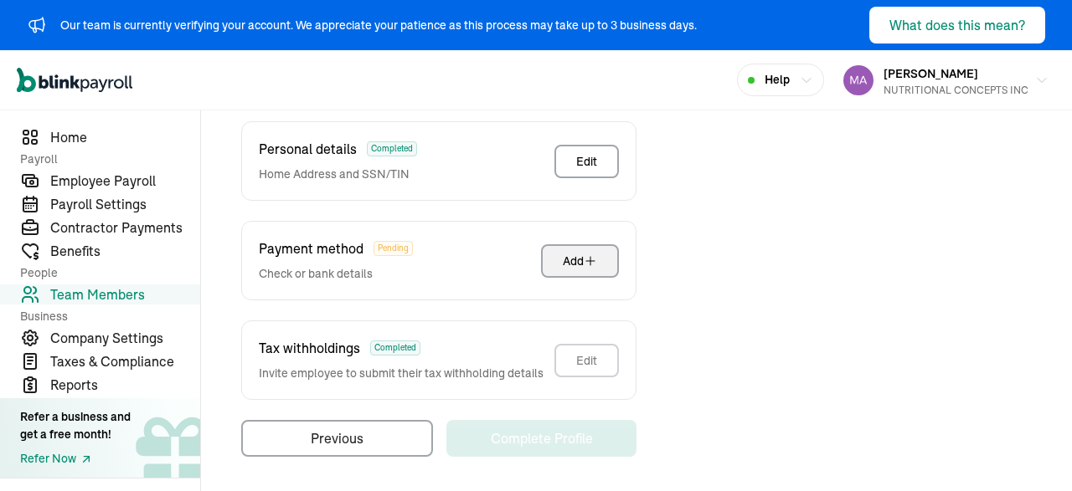
click at [574, 274] on button "Add" at bounding box center [580, 260] width 78 height 33
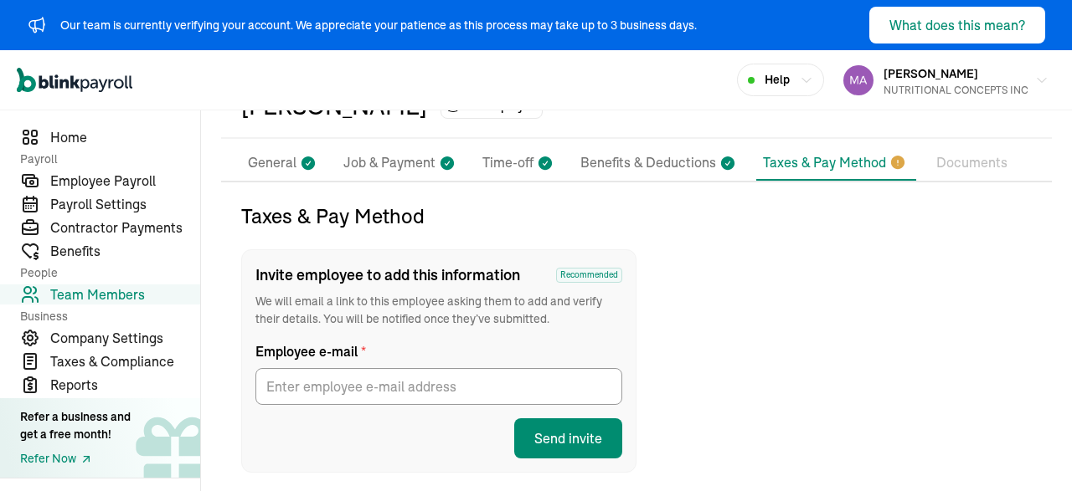
click at [962, 162] on p "Documents" at bounding box center [971, 163] width 71 height 22
click at [825, 149] on li "Taxes & Pay Method" at bounding box center [836, 163] width 160 height 35
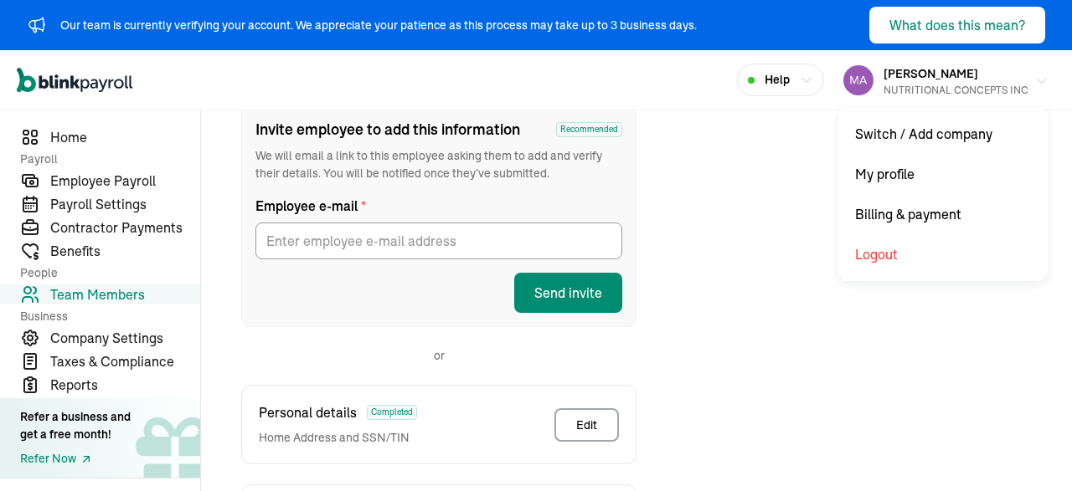
click at [939, 71] on span "[PERSON_NAME]" at bounding box center [930, 73] width 95 height 15
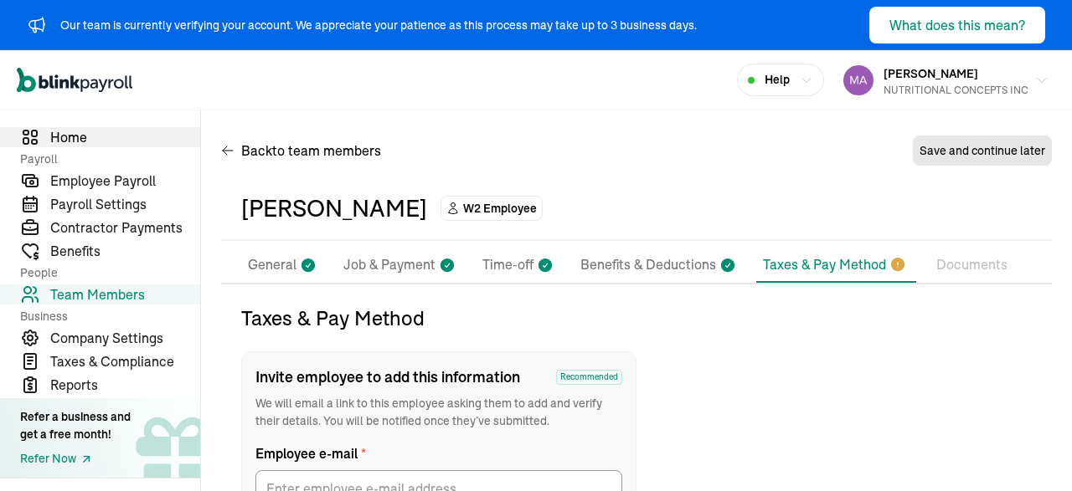
click at [47, 138] on link "Home" at bounding box center [100, 137] width 200 height 20
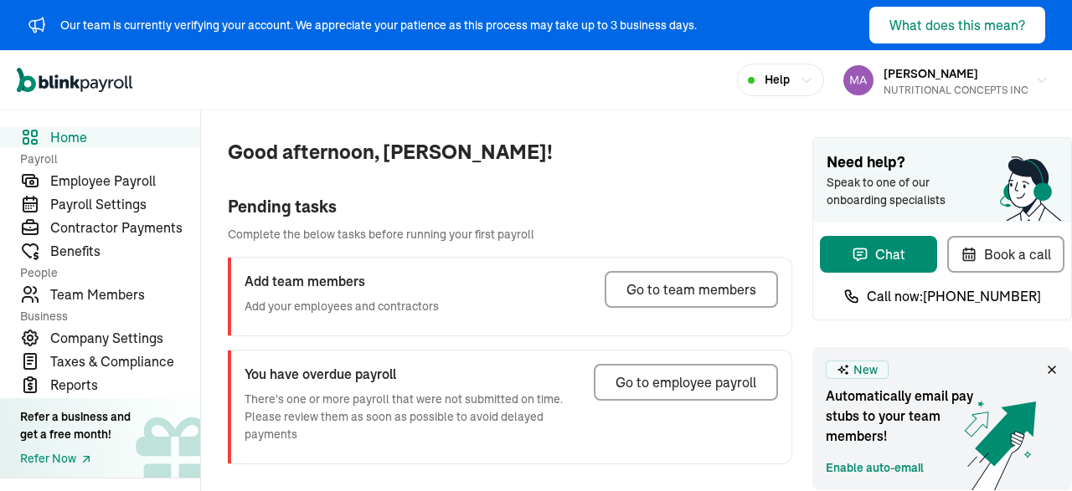
click at [702, 183] on div "Good afternoon, [PERSON_NAME]! Pending tasks Complete the below tasks before ru…" at bounding box center [496, 365] width 591 height 509
